Goal: Task Accomplishment & Management: Manage account settings

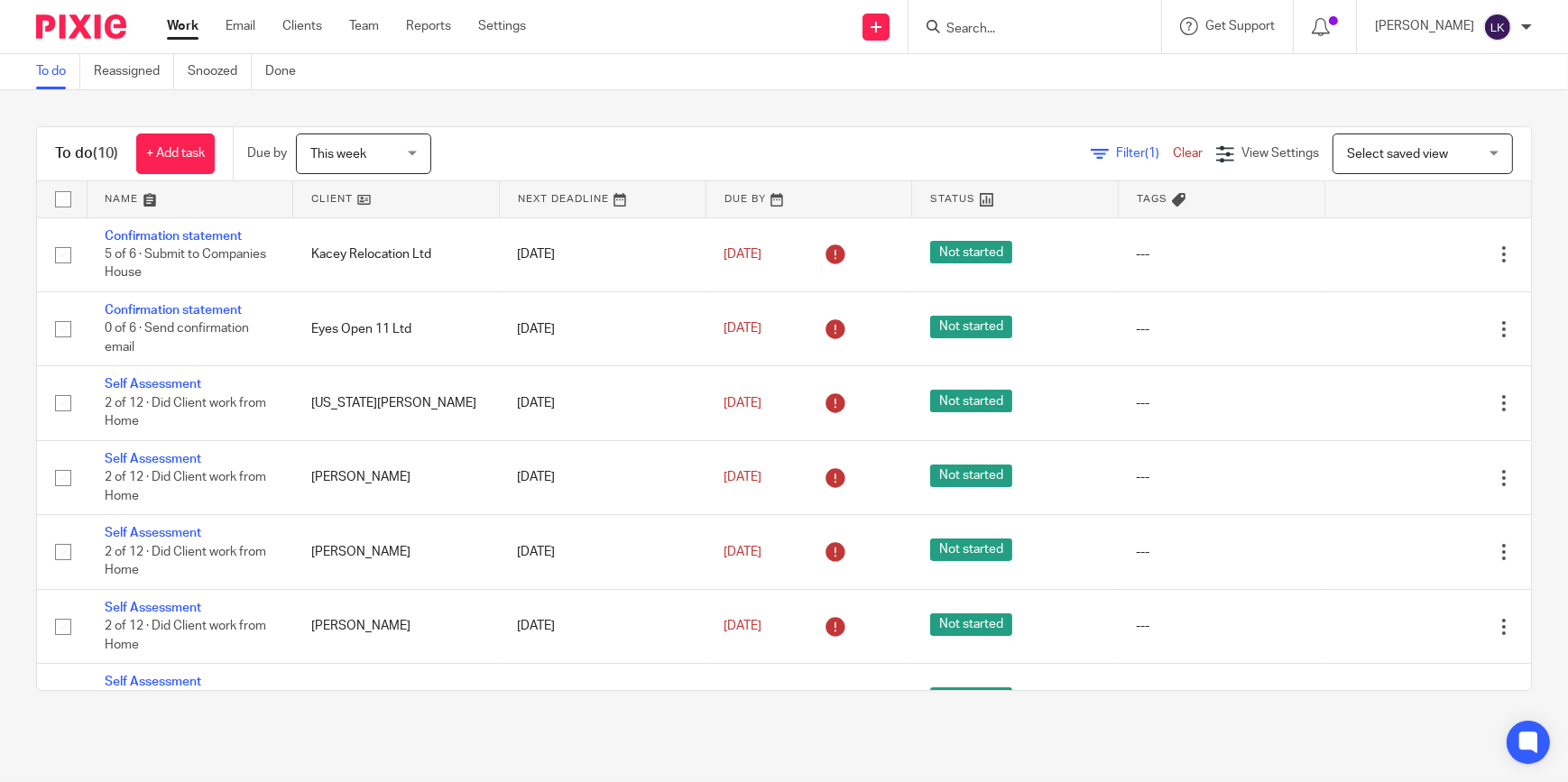
click at [396, 169] on span "This week" at bounding box center [358, 153] width 96 height 38
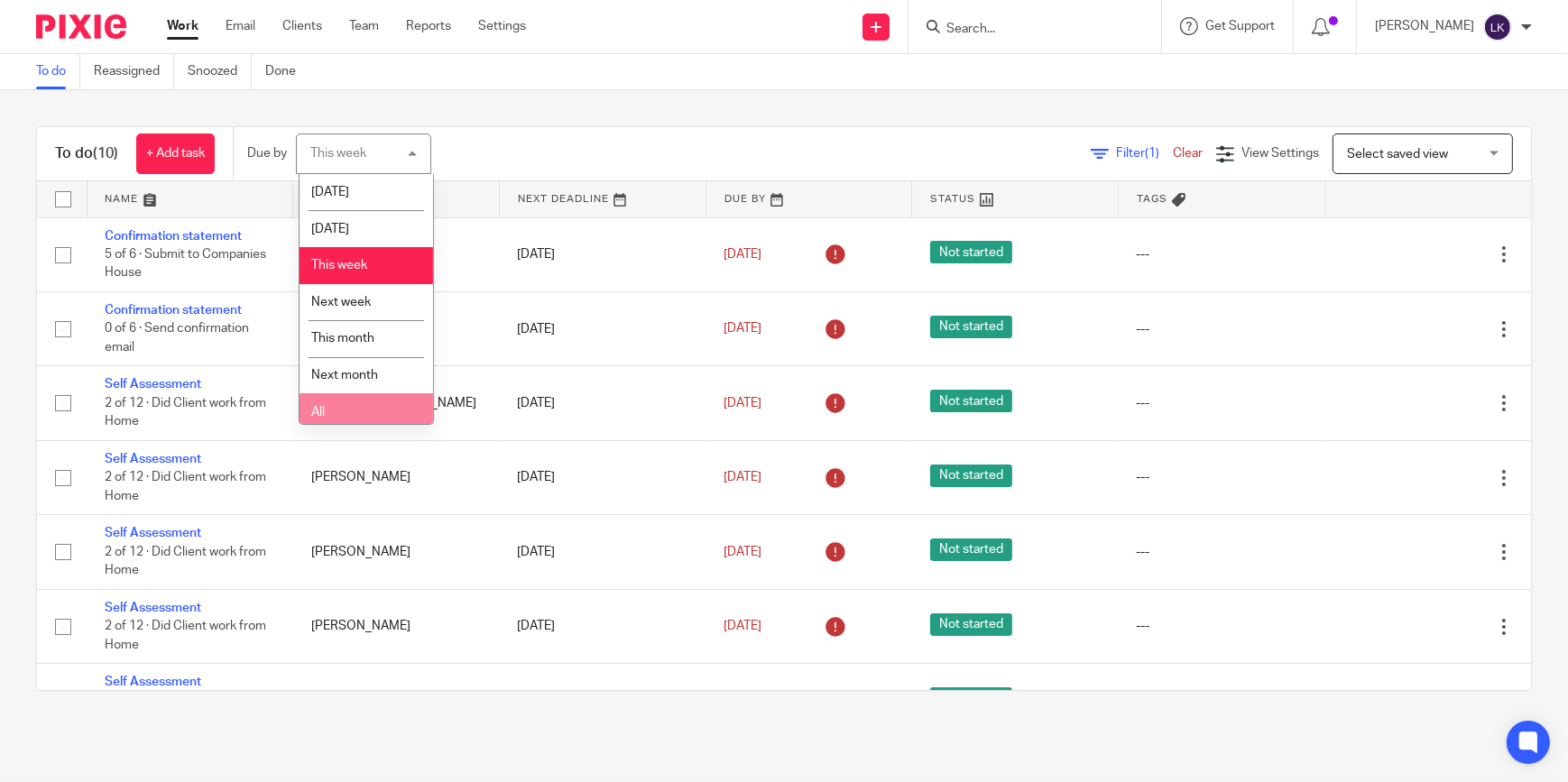
click at [401, 413] on li "All" at bounding box center [366, 411] width 133 height 37
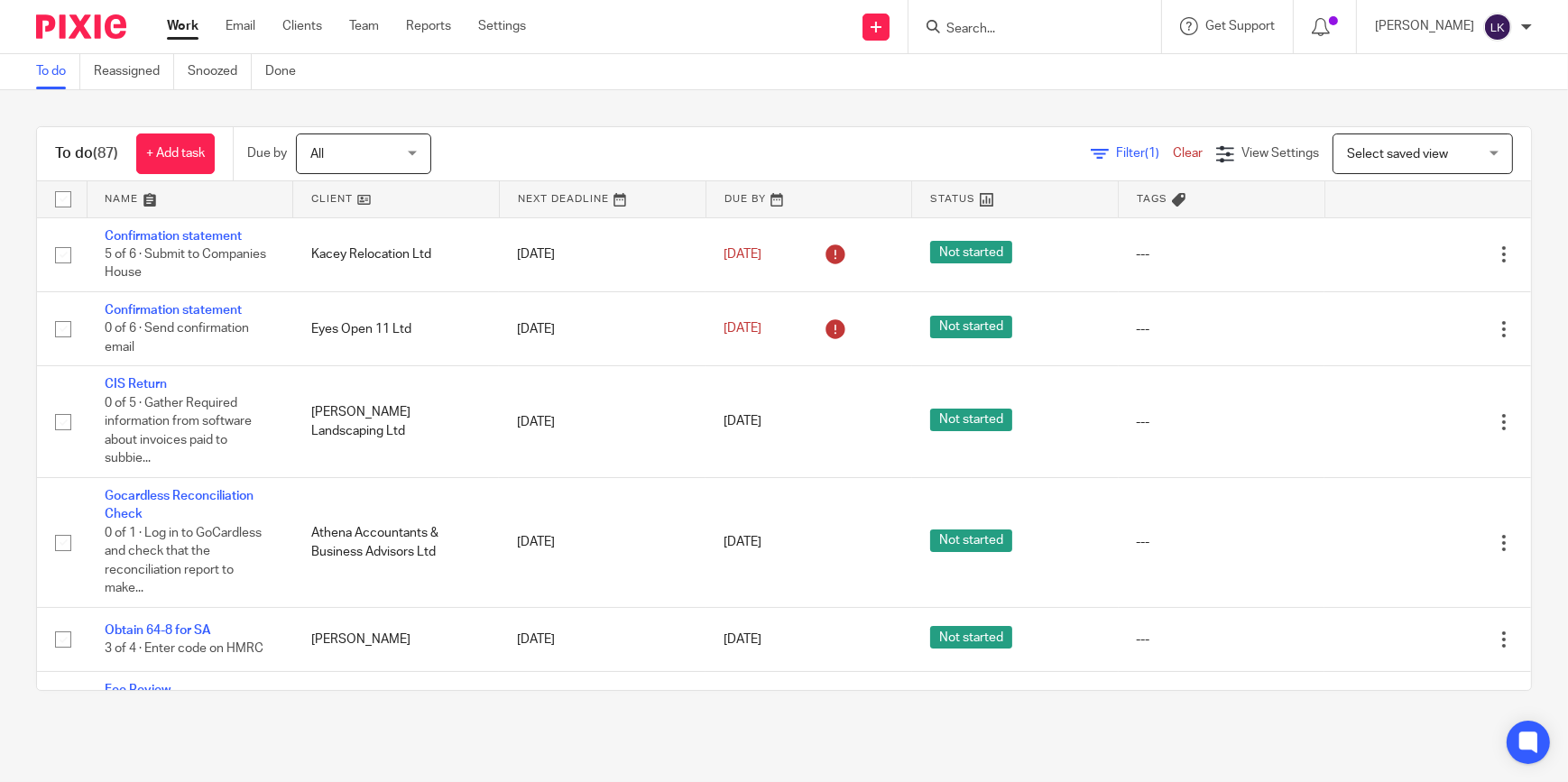
click at [141, 198] on link at bounding box center [191, 199] width 206 height 37
